Goal: Task Accomplishment & Management: Manage account settings

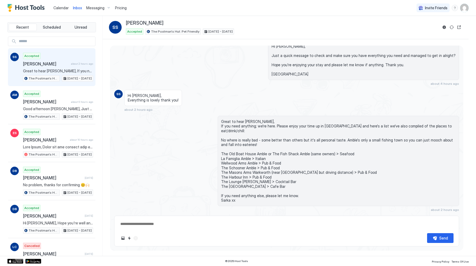
type textarea "*"
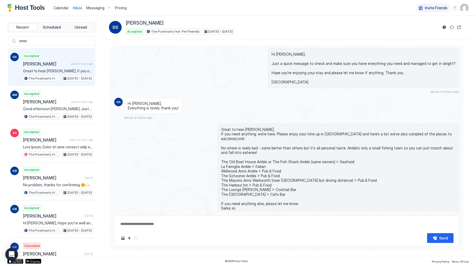
scroll to position [606, 0]
click at [65, 9] on span "Calendar" at bounding box center [60, 8] width 15 height 4
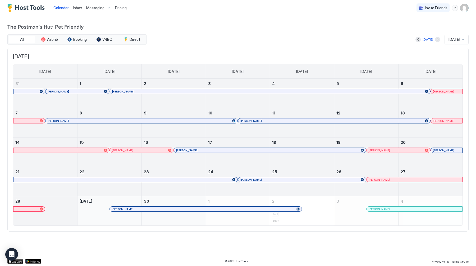
click at [466, 38] on div "[DATE]" at bounding box center [457, 40] width 24 height 10
click at [462, 38] on div at bounding box center [463, 39] width 4 height 4
click at [459, 38] on span "[DATE]" at bounding box center [455, 39] width 12 height 5
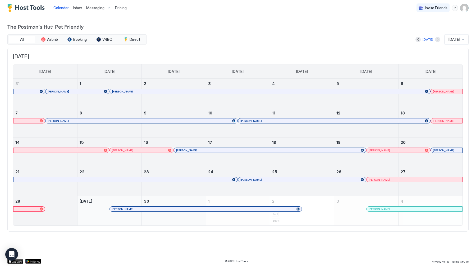
click at [435, 38] on button "Next month" at bounding box center [437, 39] width 5 height 5
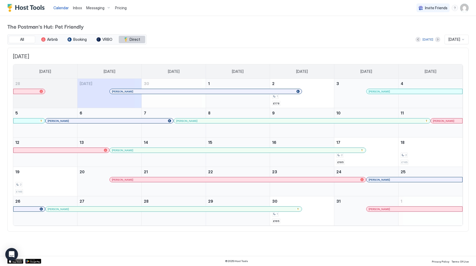
click at [136, 39] on span "Direct" at bounding box center [135, 39] width 11 height 5
click at [106, 39] on span "VRBO" at bounding box center [107, 39] width 10 height 5
click at [80, 37] on button "Booking" at bounding box center [77, 39] width 26 height 7
click at [55, 38] on span "Airbnb" at bounding box center [52, 39] width 11 height 5
click at [435, 38] on button "Next month" at bounding box center [437, 39] width 5 height 5
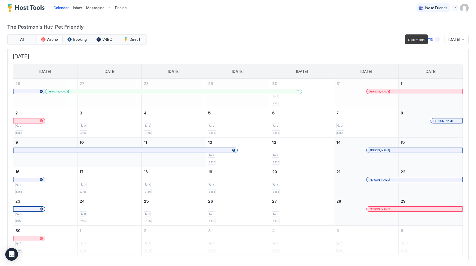
click at [435, 38] on button "Next month" at bounding box center [437, 39] width 5 height 5
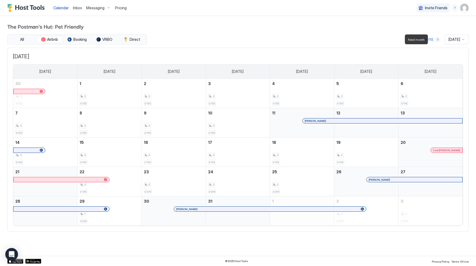
click at [435, 38] on button "Next month" at bounding box center [437, 39] width 5 height 5
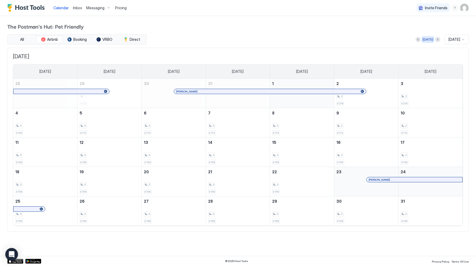
click at [424, 40] on div "[DATE]" at bounding box center [428, 39] width 11 height 5
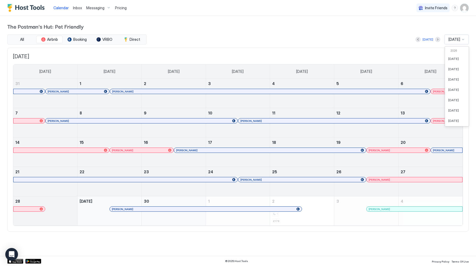
click at [453, 41] on span "[DATE]" at bounding box center [455, 39] width 12 height 5
click at [261, 52] on div "September 2025 Sunday Monday Tuesday Wednesday Thursday Friday Saturday 31 Trac…" at bounding box center [237, 140] width 461 height 184
click at [103, 8] on span "Messaging" at bounding box center [95, 8] width 18 height 5
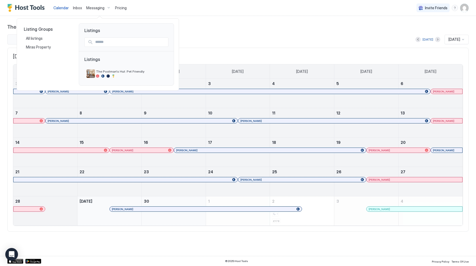
click at [103, 8] on div at bounding box center [238, 133] width 476 height 266
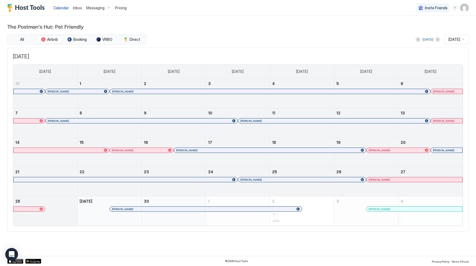
click at [123, 8] on span "Pricing" at bounding box center [121, 8] width 12 height 5
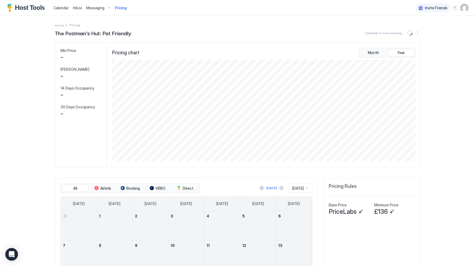
scroll to position [102, 304]
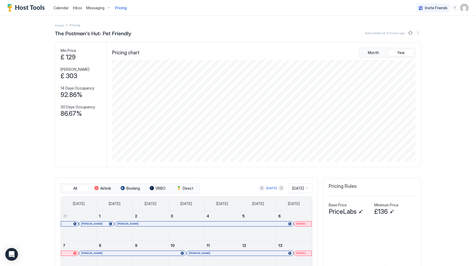
click at [395, 214] on button "Edit" at bounding box center [392, 211] width 6 height 6
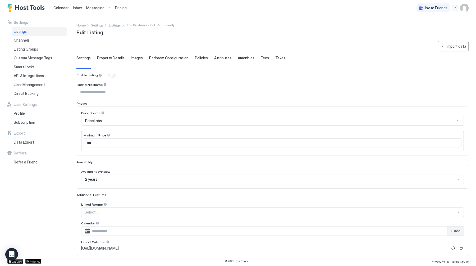
click at [130, 142] on input "***" at bounding box center [272, 142] width 377 height 9
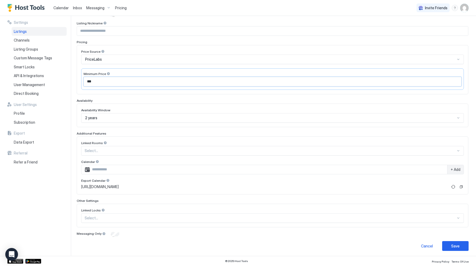
scroll to position [62, 0]
type input "***"
click at [461, 247] on button "Save" at bounding box center [455, 245] width 26 height 10
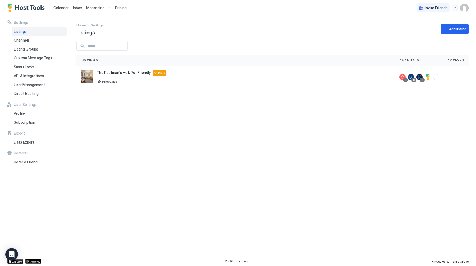
click at [60, 7] on span "Calendar" at bounding box center [60, 8] width 15 height 4
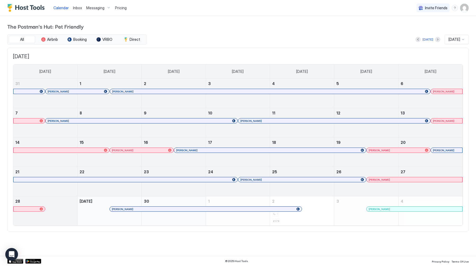
click at [434, 42] on div "[DATE]" at bounding box center [428, 39] width 25 height 6
click at [435, 40] on button "Next month" at bounding box center [437, 39] width 5 height 5
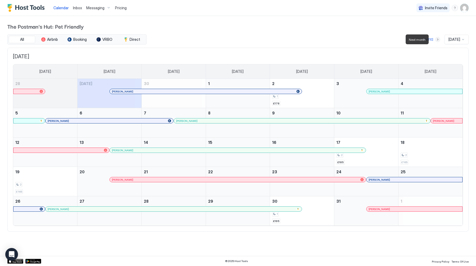
click at [435, 40] on button "Next month" at bounding box center [437, 39] width 5 height 5
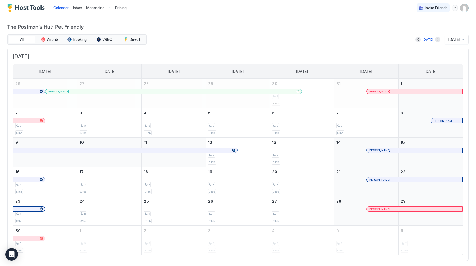
click at [116, 6] on span "Pricing" at bounding box center [121, 8] width 12 height 5
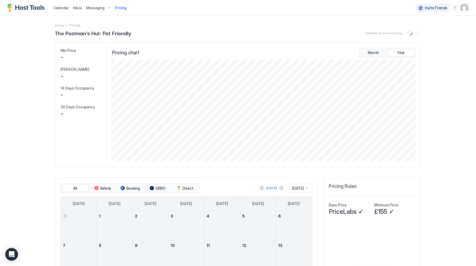
scroll to position [102, 304]
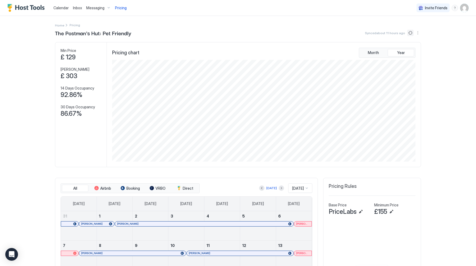
click at [411, 32] on button "Sync prices" at bounding box center [410, 33] width 6 height 6
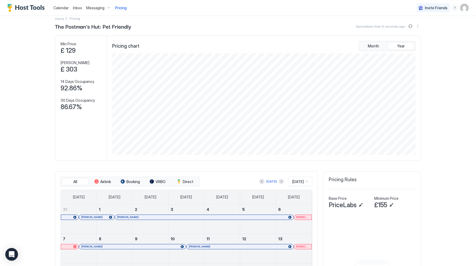
scroll to position [0, 0]
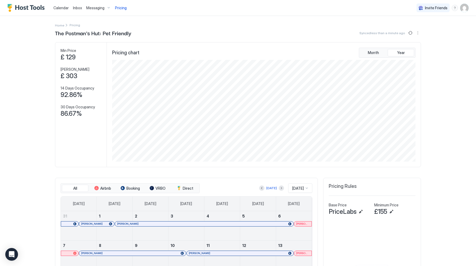
click at [80, 8] on span "Inbox" at bounding box center [77, 8] width 9 height 4
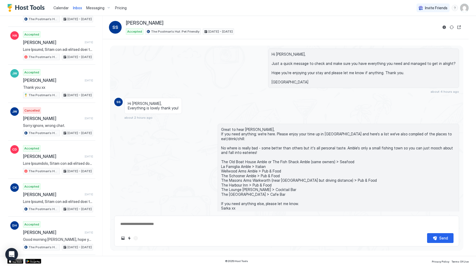
scroll to position [553, 0]
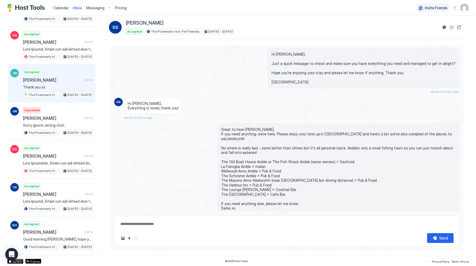
click at [35, 87] on span "Thank you xx" at bounding box center [58, 87] width 70 height 5
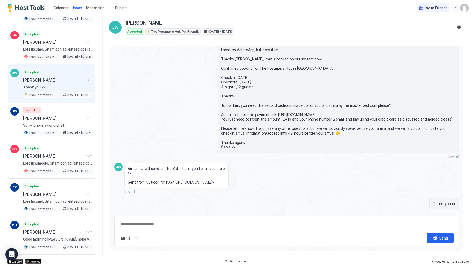
scroll to position [549, 0]
type textarea "*"
click at [58, 6] on span "Calendar" at bounding box center [60, 8] width 15 height 4
